Goal: Navigation & Orientation: Go to known website

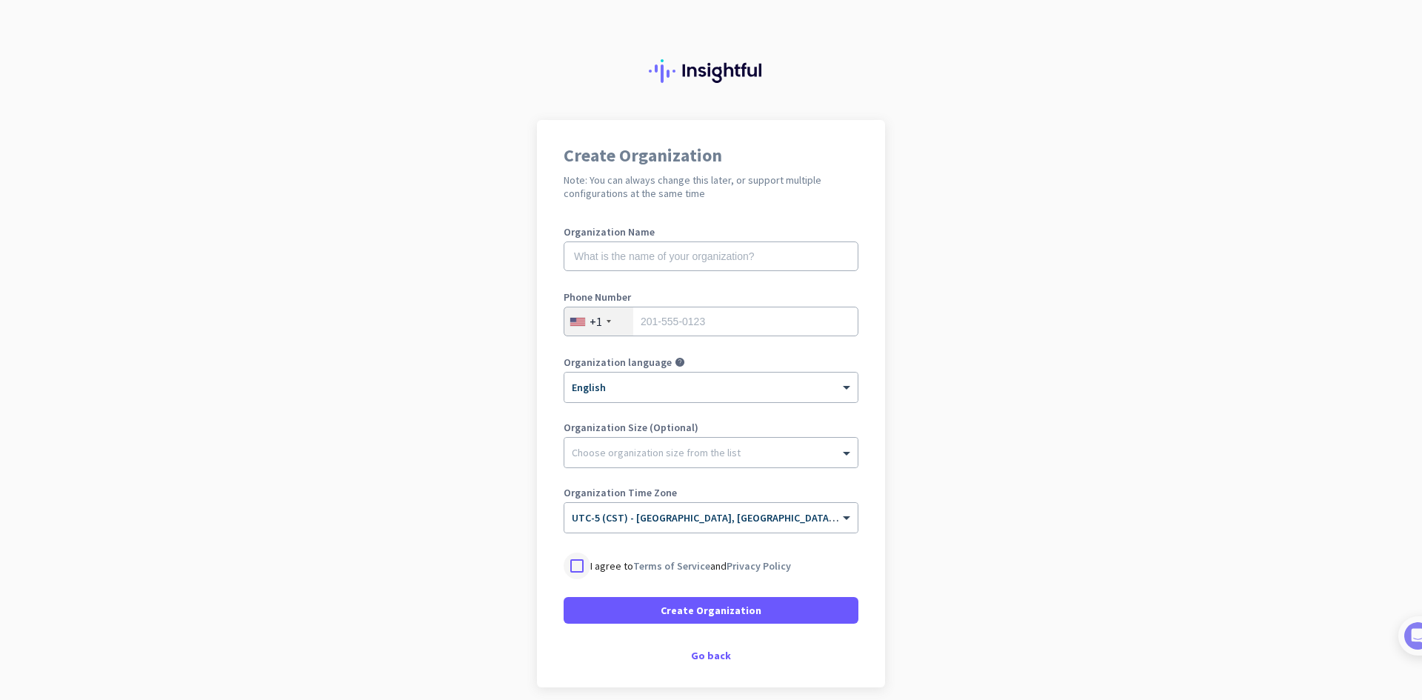
click at [565, 565] on div at bounding box center [577, 566] width 27 height 27
click at [713, 60] on img at bounding box center [711, 71] width 124 height 24
click at [714, 67] on img at bounding box center [711, 71] width 124 height 24
click at [718, 73] on img at bounding box center [711, 71] width 124 height 24
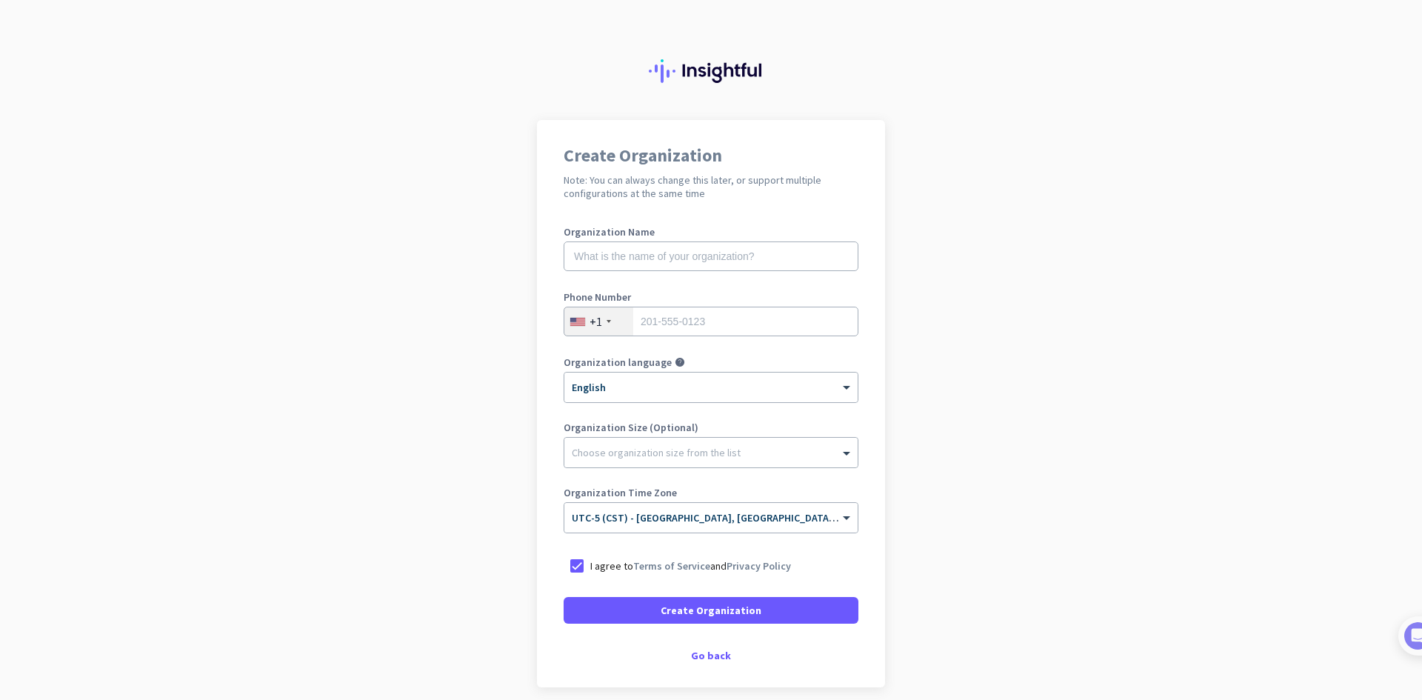
click at [718, 73] on img at bounding box center [711, 71] width 124 height 24
click at [712, 90] on div at bounding box center [711, 60] width 1422 height 120
click at [709, 659] on div "Go back" at bounding box center [711, 655] width 295 height 10
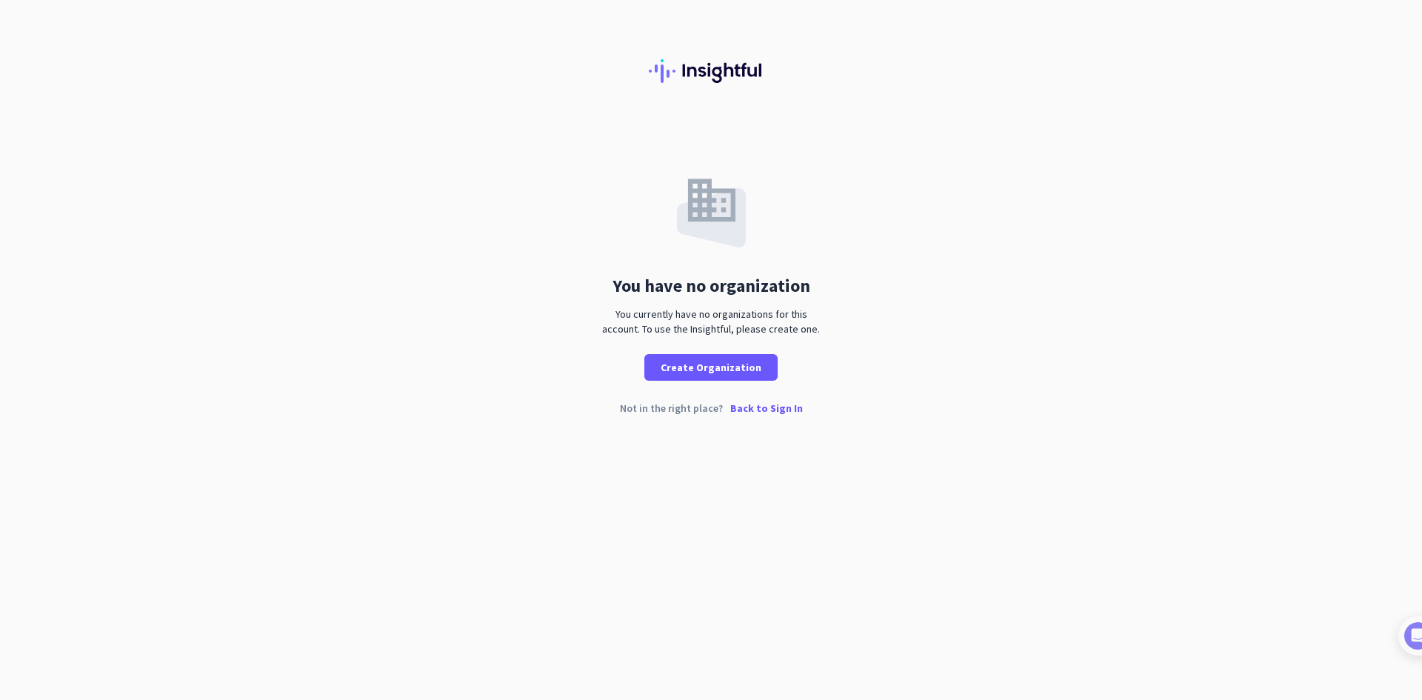
click at [750, 403] on p "Back to Sign In" at bounding box center [766, 408] width 73 height 10
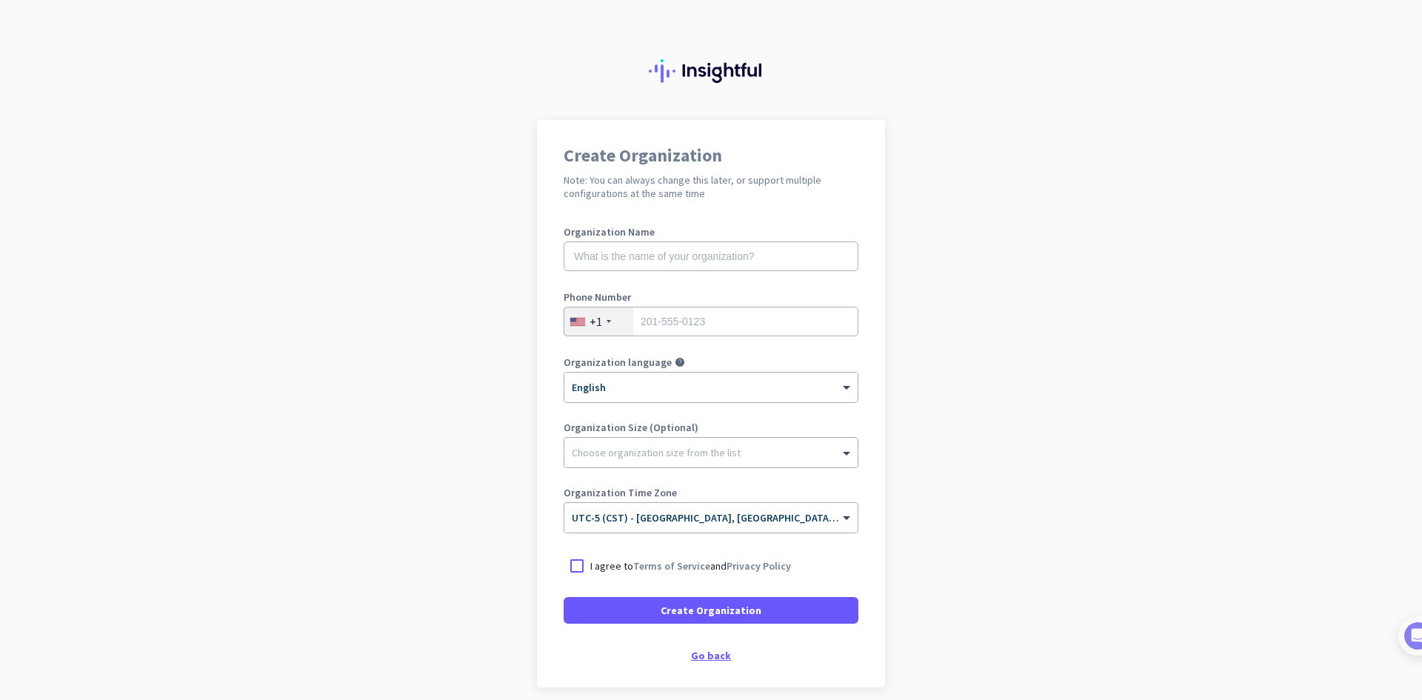
click at [724, 653] on div "Go back" at bounding box center [711, 655] width 295 height 10
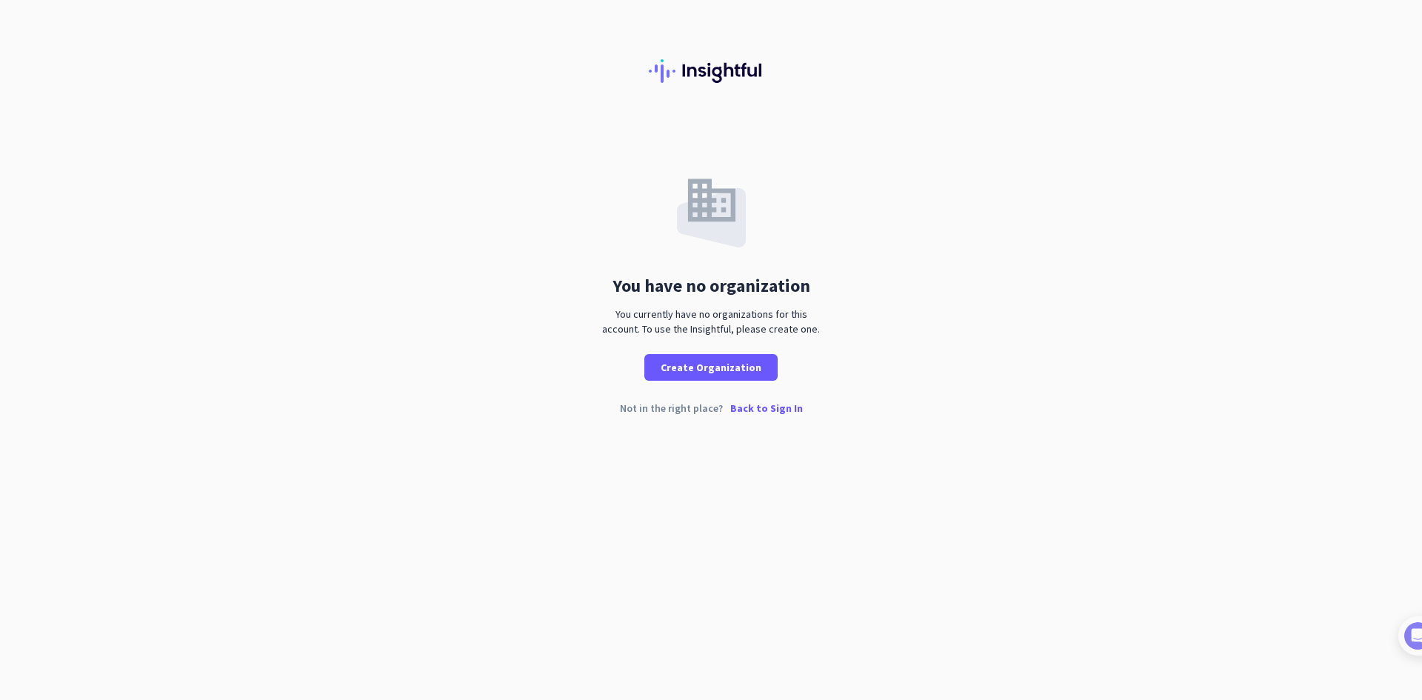
click at [775, 416] on div "Not in the right place? Back to Sign In" at bounding box center [711, 420] width 1422 height 34
click at [772, 406] on p "Back to Sign In" at bounding box center [766, 408] width 73 height 10
